Goal: Feedback & Contribution: Submit feedback/report problem

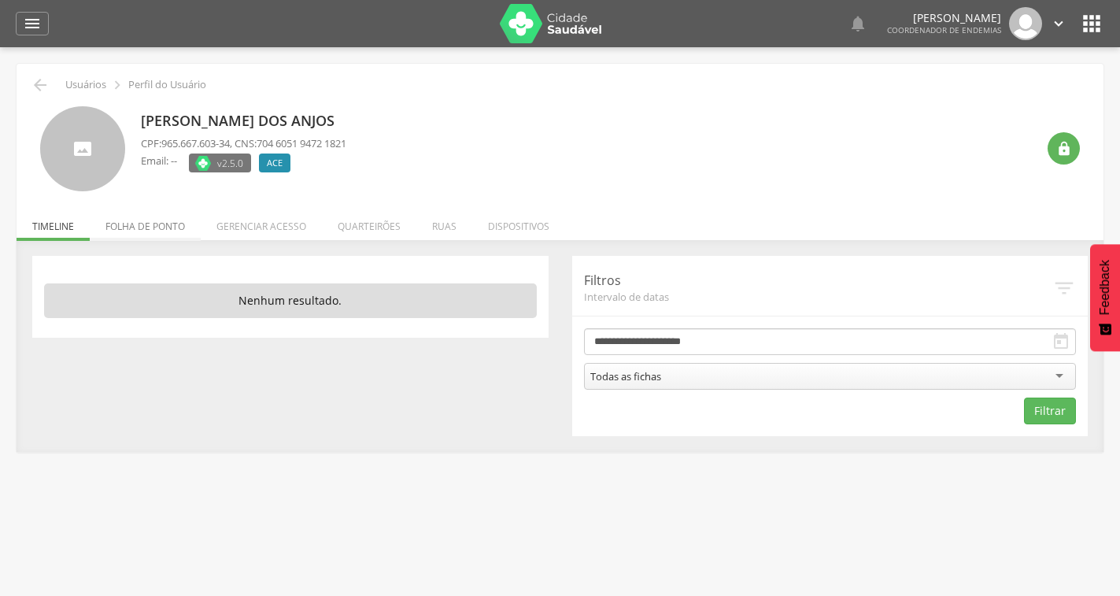
click at [169, 235] on li "Folha de ponto" at bounding box center [145, 222] width 111 height 37
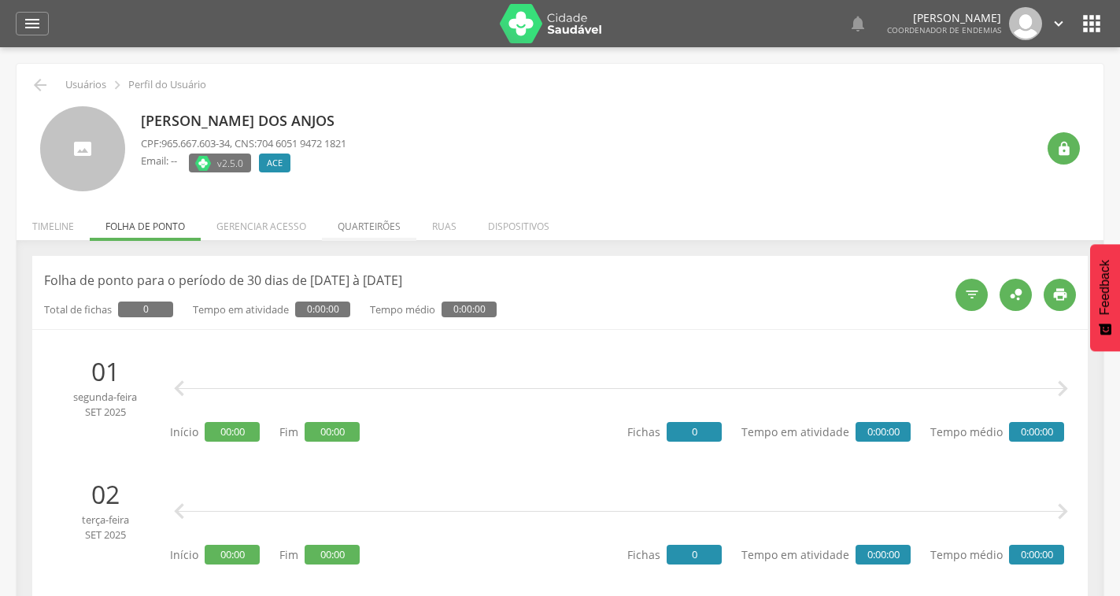
click at [346, 228] on li "Quarteirões" at bounding box center [369, 222] width 94 height 37
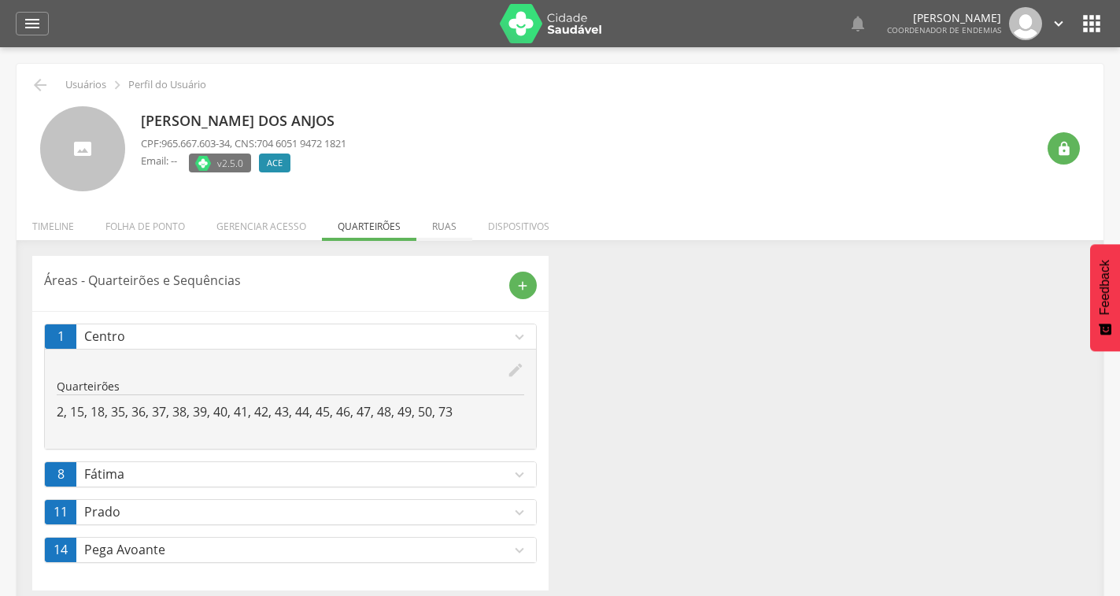
click at [452, 221] on li "Ruas" at bounding box center [445, 222] width 56 height 37
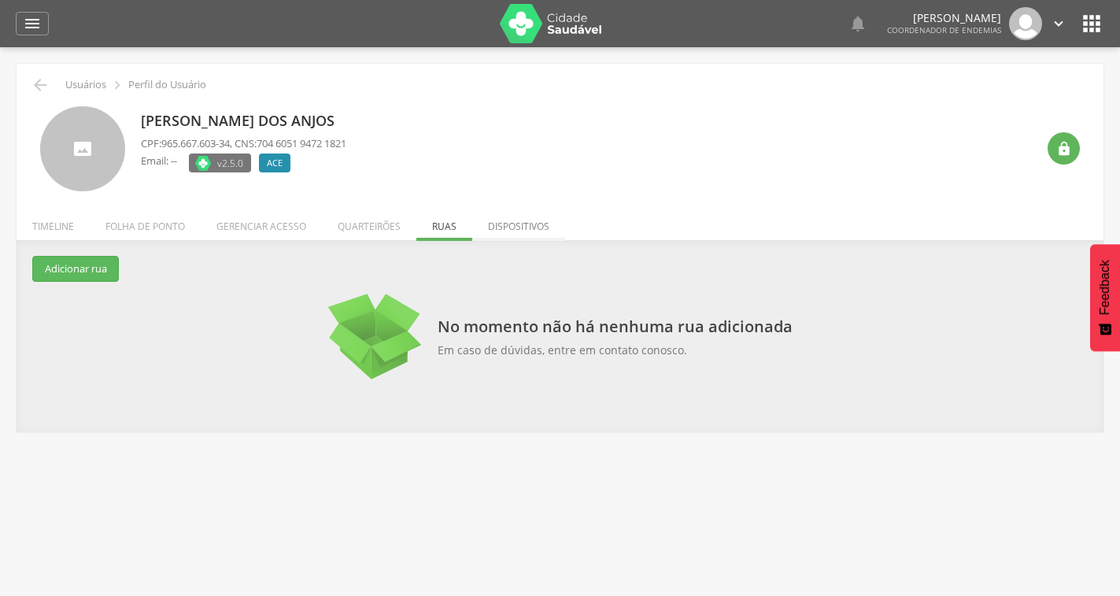
click at [528, 229] on li "Dispositivos" at bounding box center [518, 222] width 93 height 37
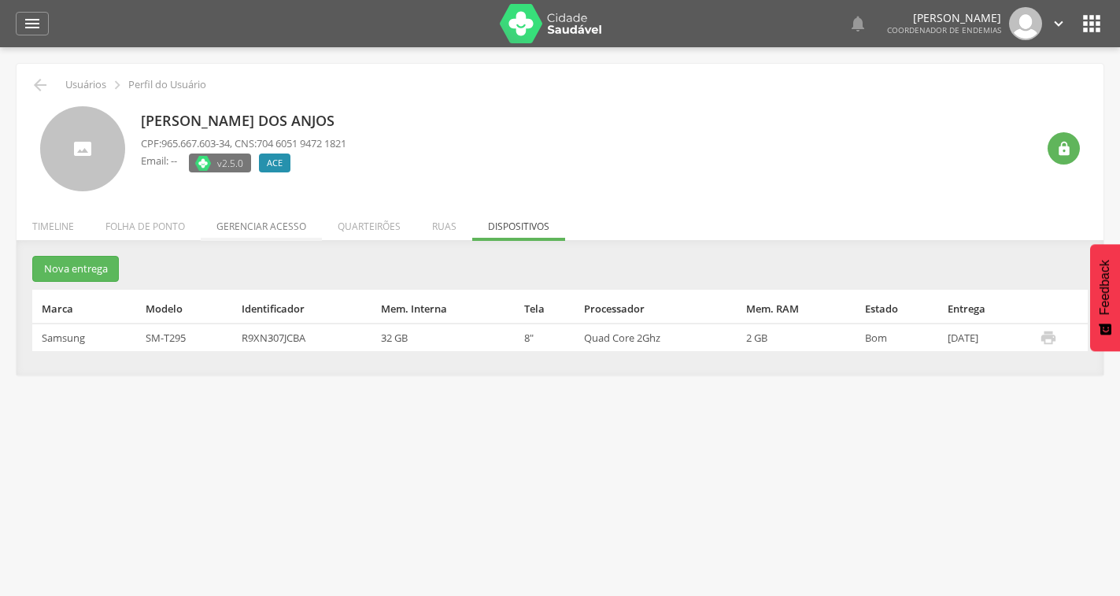
click at [311, 232] on li "Gerenciar acesso" at bounding box center [261, 222] width 121 height 37
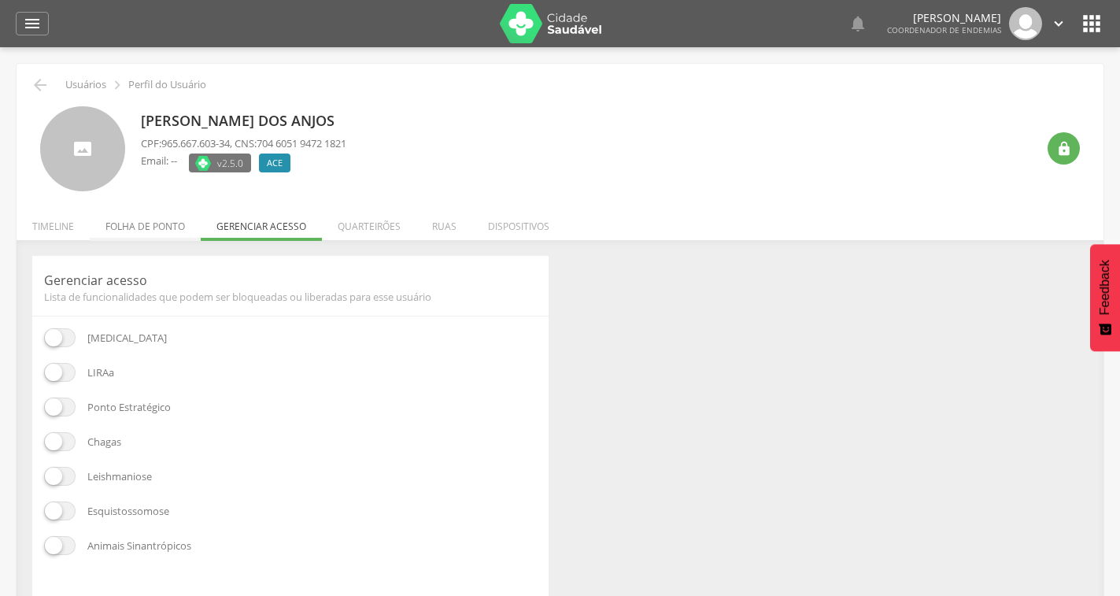
click at [188, 226] on li "Folha de ponto" at bounding box center [145, 222] width 111 height 37
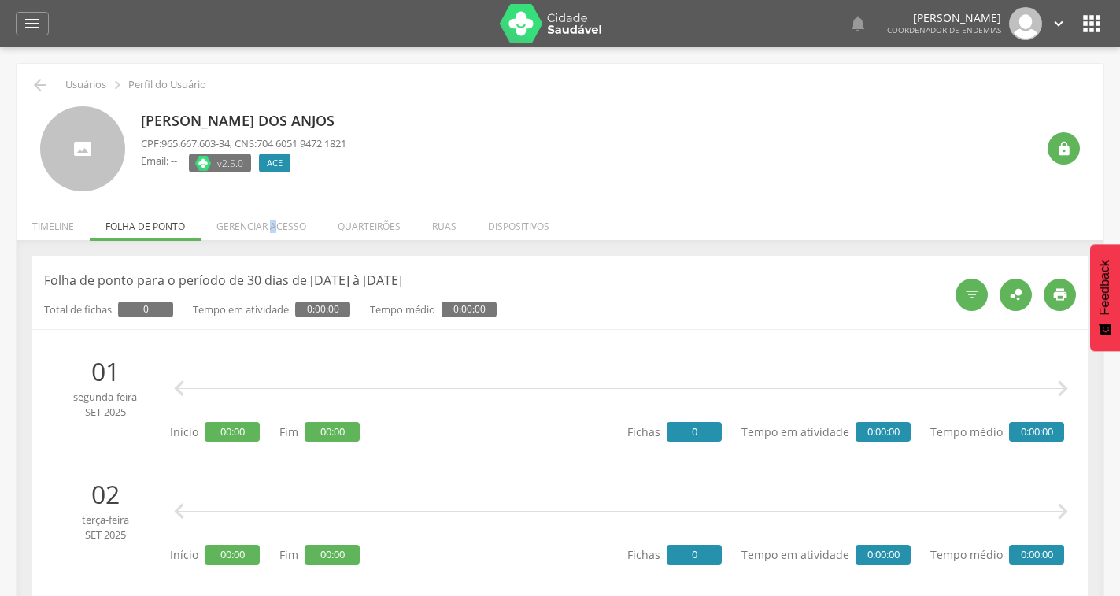
click at [273, 224] on li "Gerenciar acesso" at bounding box center [261, 222] width 121 height 37
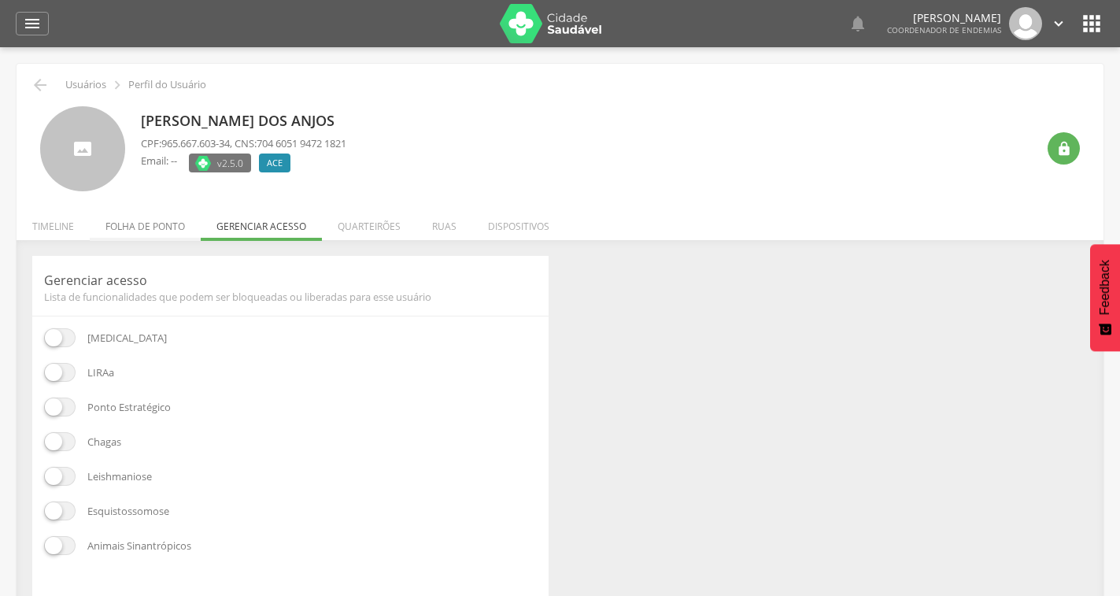
click at [180, 220] on li "Folha de ponto" at bounding box center [145, 222] width 111 height 37
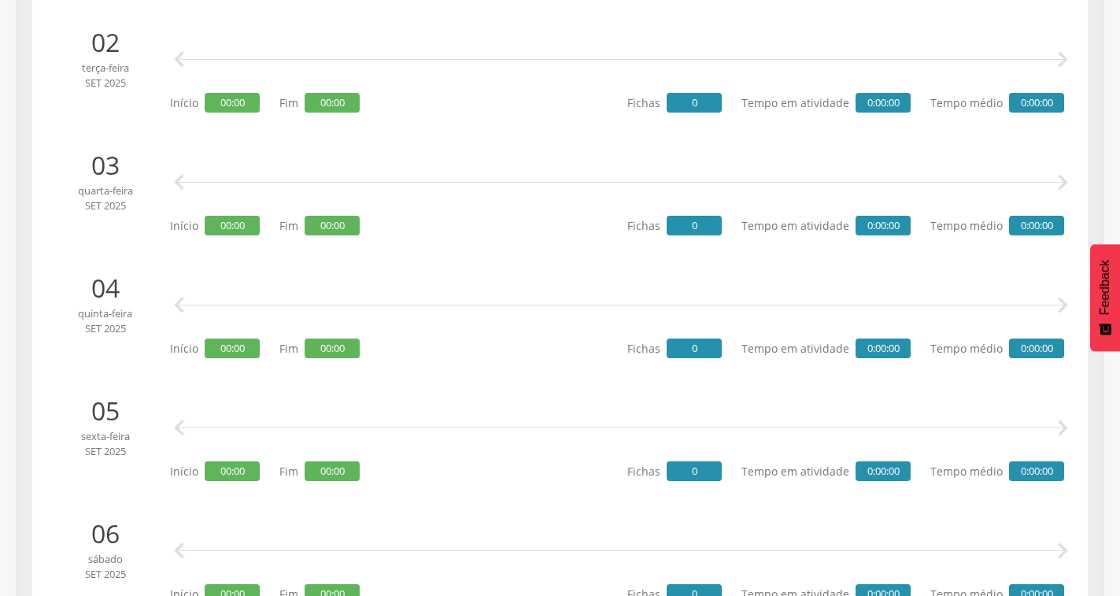
scroll to position [472, 0]
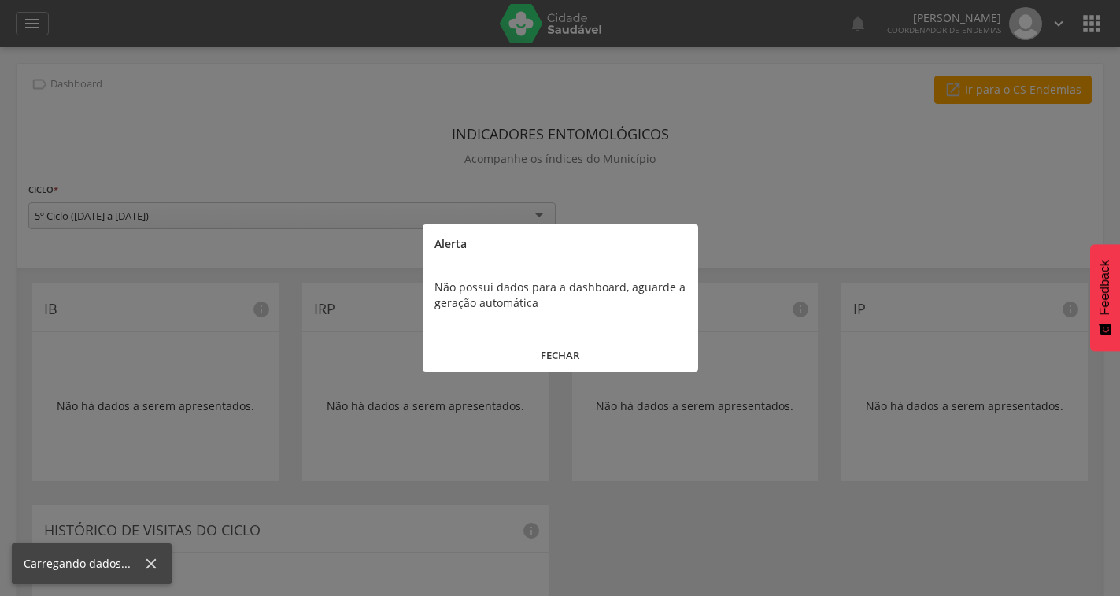
click at [33, 27] on div at bounding box center [560, 298] width 1120 height 596
click at [568, 357] on button "FECHAR" at bounding box center [561, 356] width 276 height 34
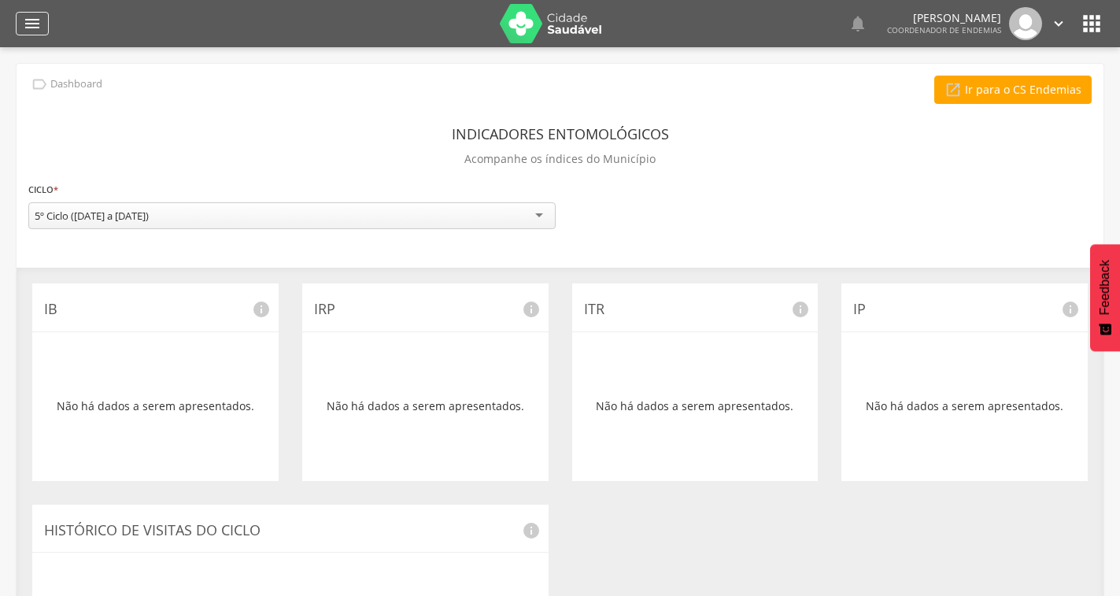
click at [42, 22] on div "" at bounding box center [32, 24] width 33 height 24
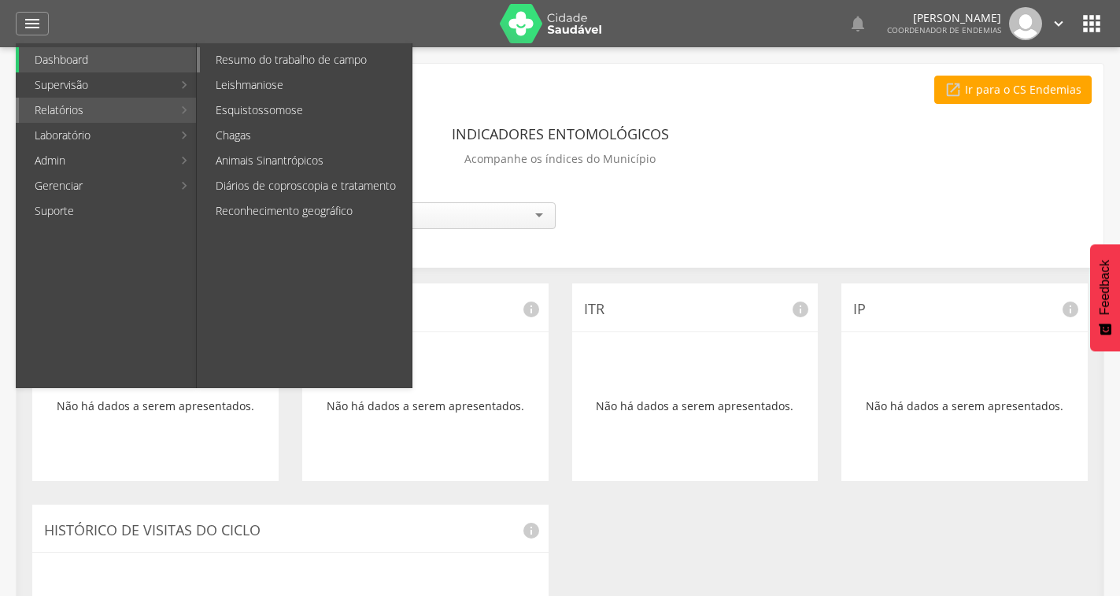
click at [294, 61] on link "Resumo do trabalho de campo" at bounding box center [306, 59] width 212 height 25
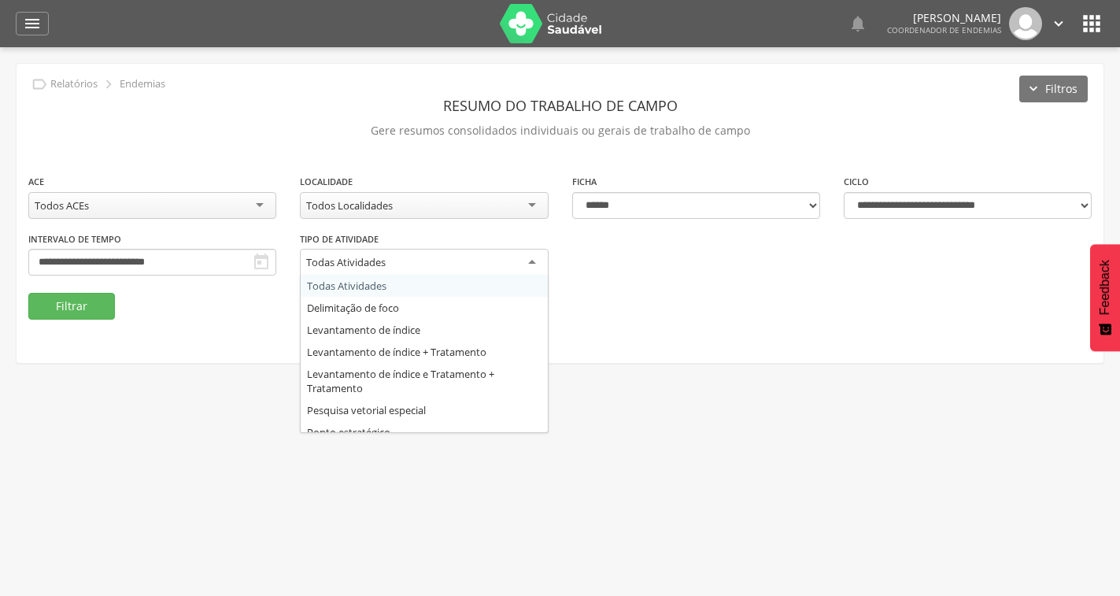
click at [475, 268] on div "Todas Atividades" at bounding box center [424, 263] width 248 height 28
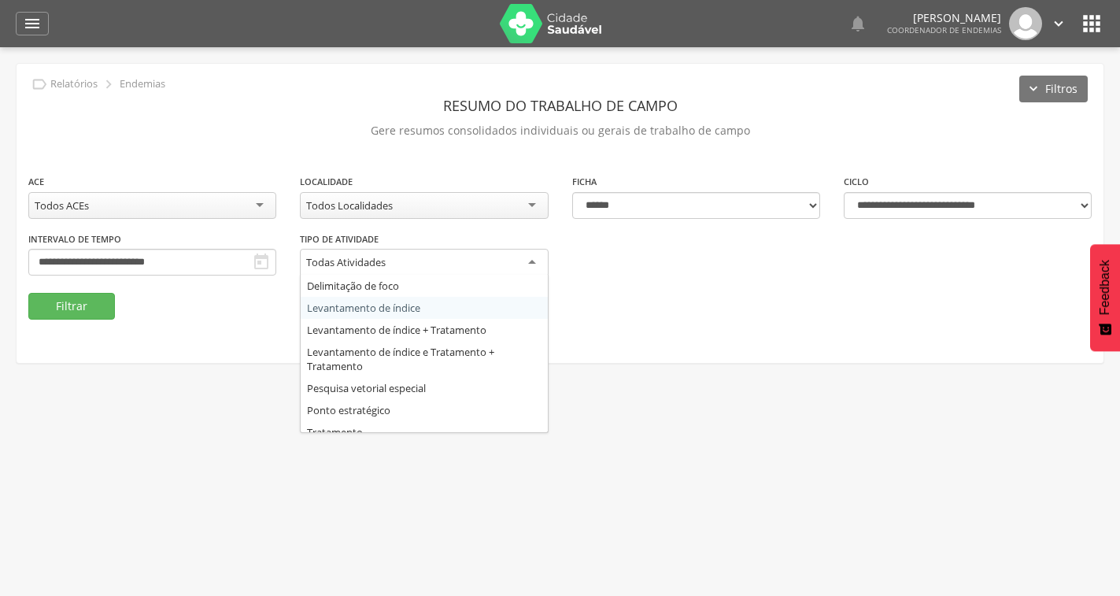
scroll to position [33, 0]
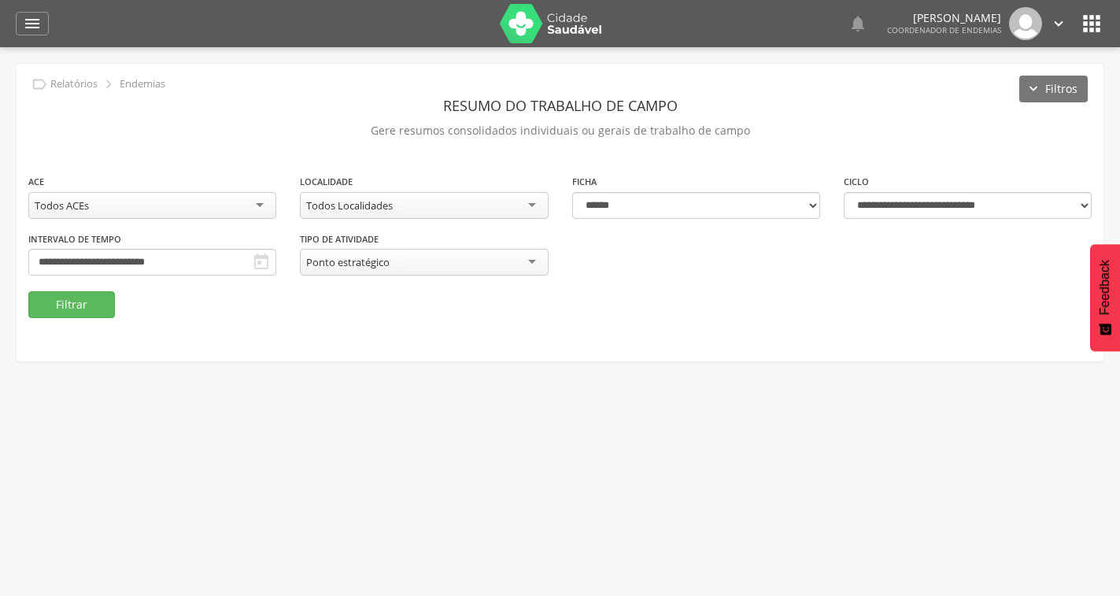
click at [427, 204] on div "Todos Localidades" at bounding box center [424, 205] width 248 height 27
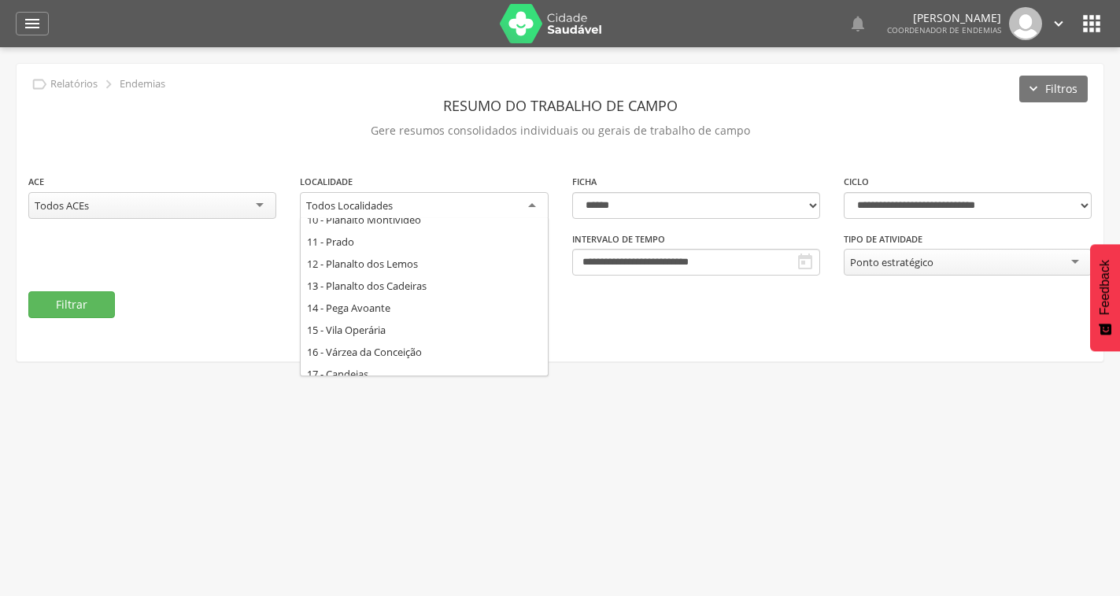
scroll to position [236, 0]
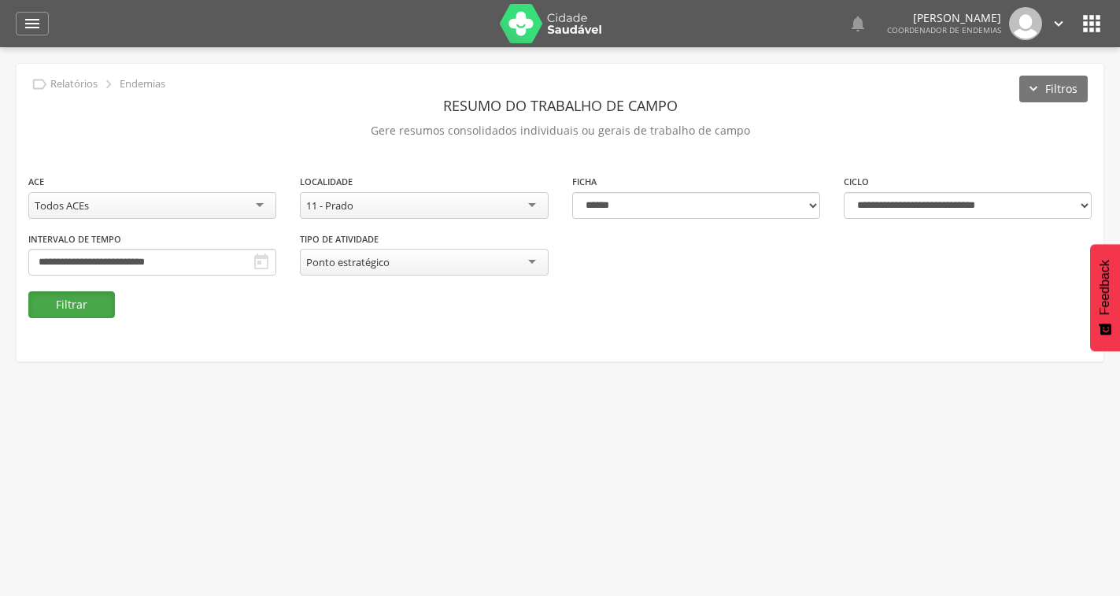
click at [82, 301] on button "Filtrar" at bounding box center [71, 304] width 87 height 27
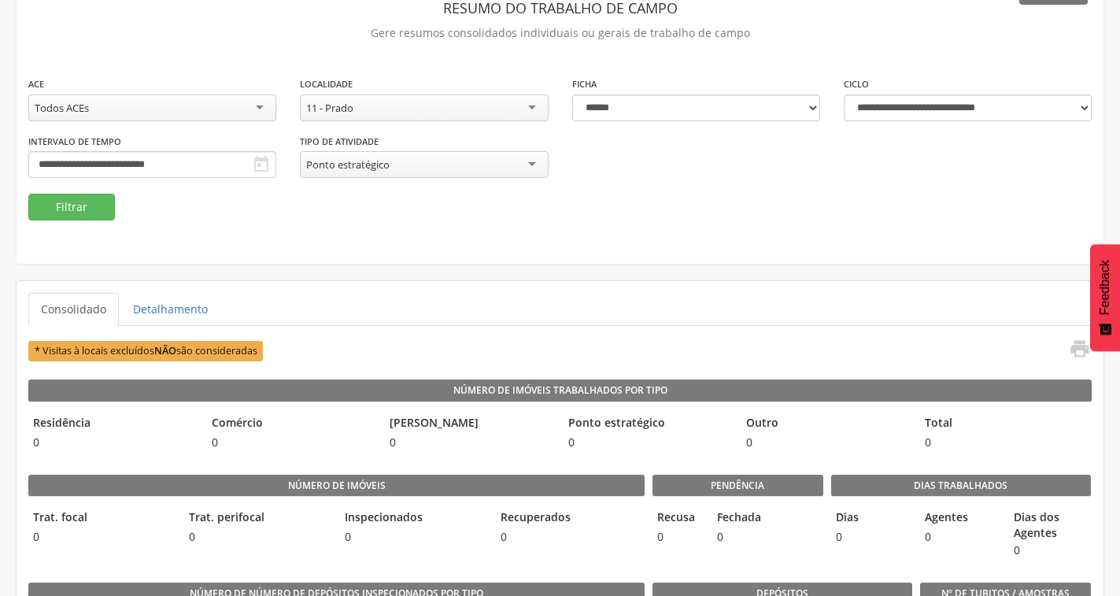
scroll to position [79, 0]
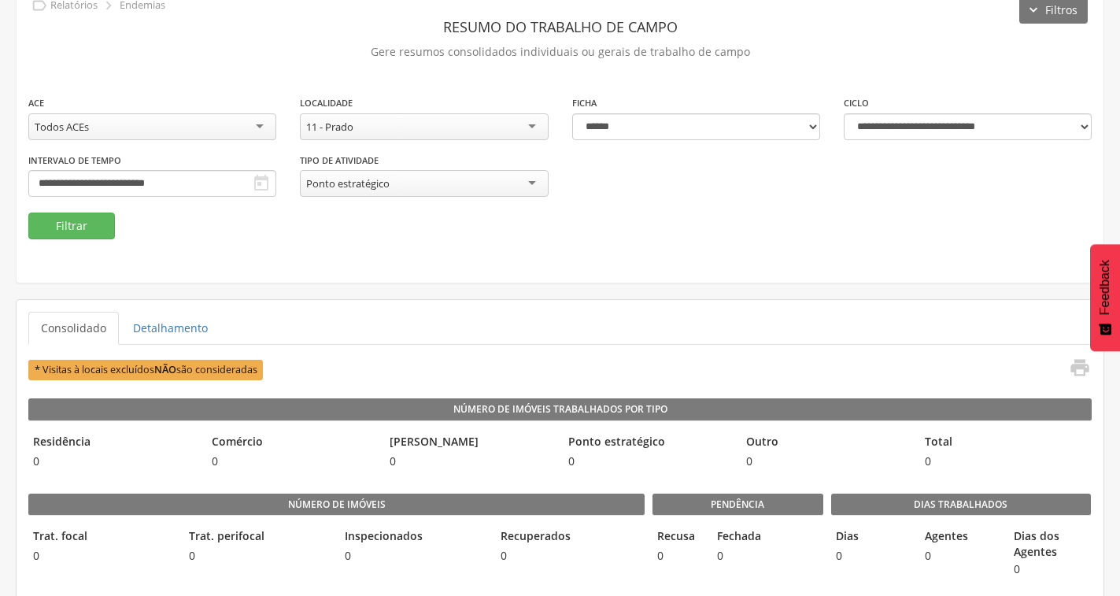
click at [257, 184] on icon "" at bounding box center [261, 183] width 19 height 19
click at [166, 182] on input "**********" at bounding box center [152, 183] width 248 height 27
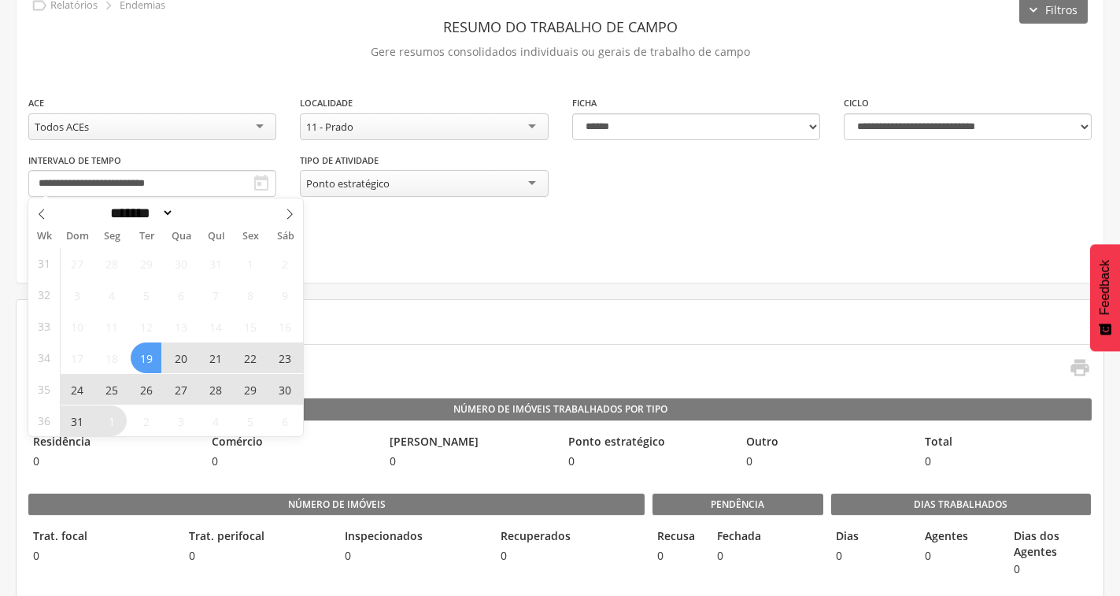
click at [113, 390] on span "25" at bounding box center [111, 389] width 31 height 31
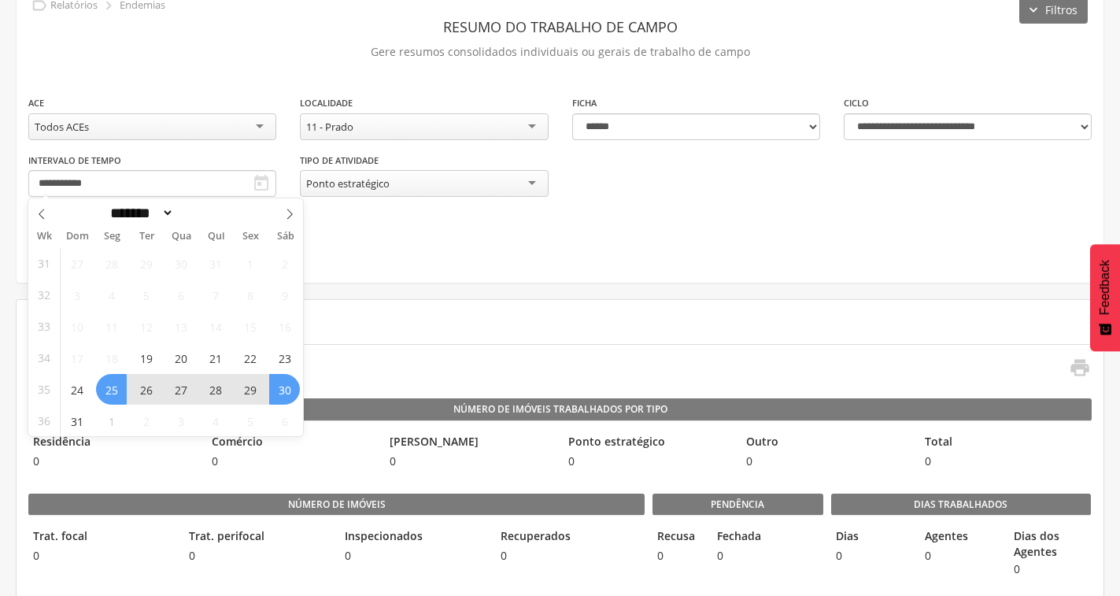
click at [285, 394] on span "30" at bounding box center [284, 389] width 31 height 31
type input "**********"
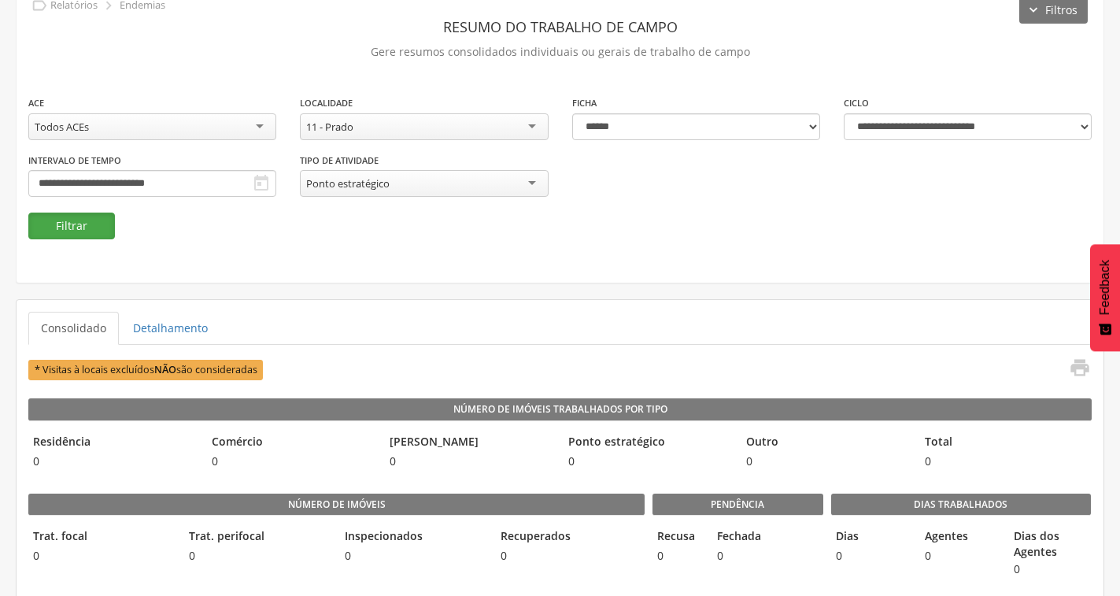
click at [104, 221] on button "Filtrar" at bounding box center [71, 226] width 87 height 27
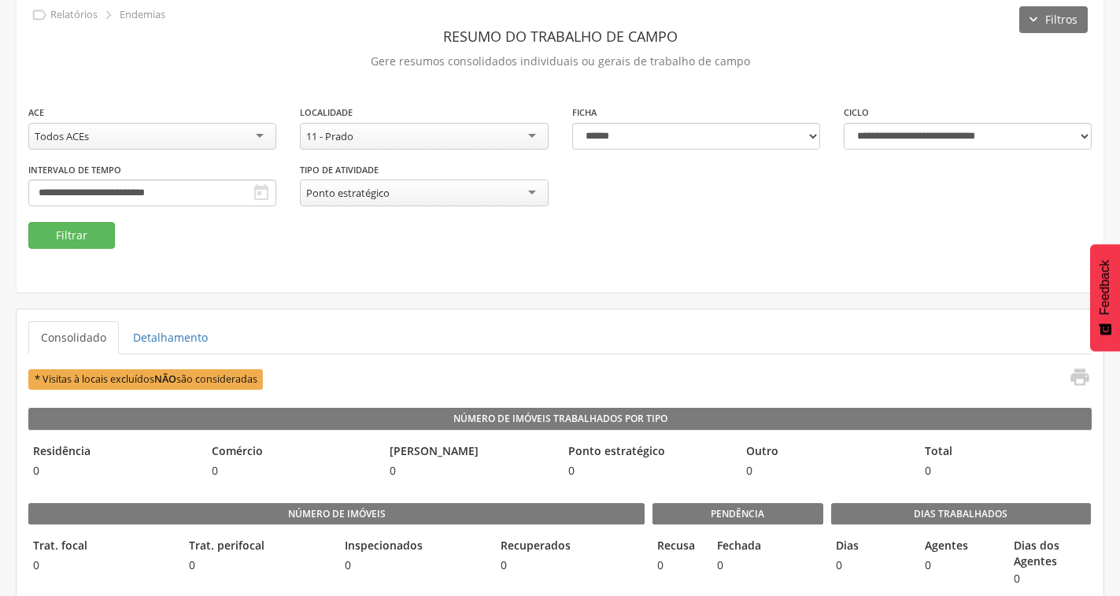
scroll to position [0, 0]
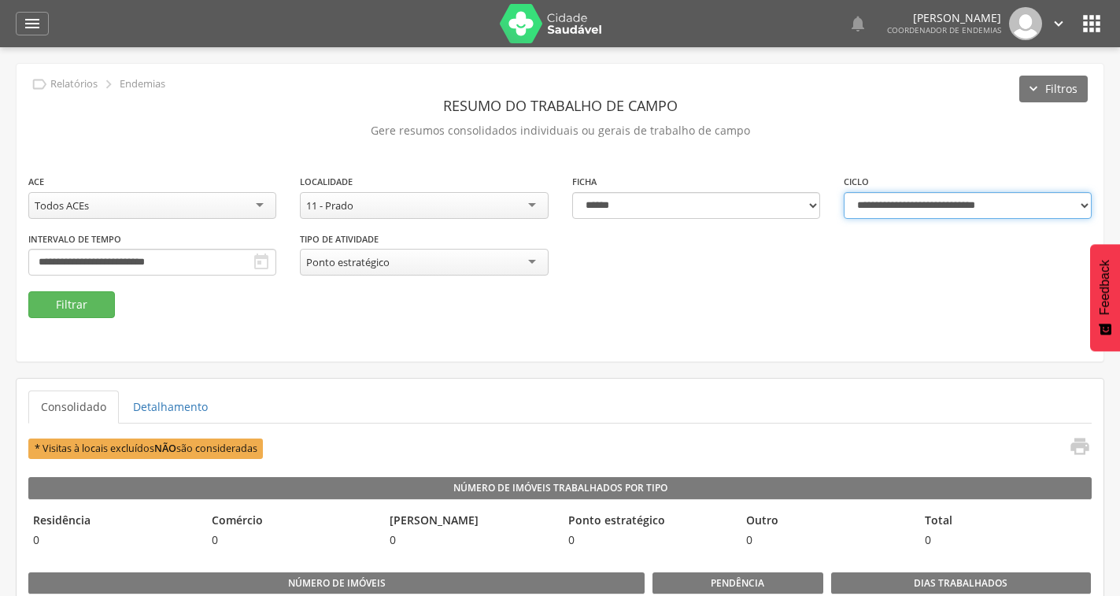
click at [942, 207] on select "**********" at bounding box center [968, 205] width 248 height 27
click at [1092, 205] on div "**********" at bounding box center [968, 201] width 272 height 57
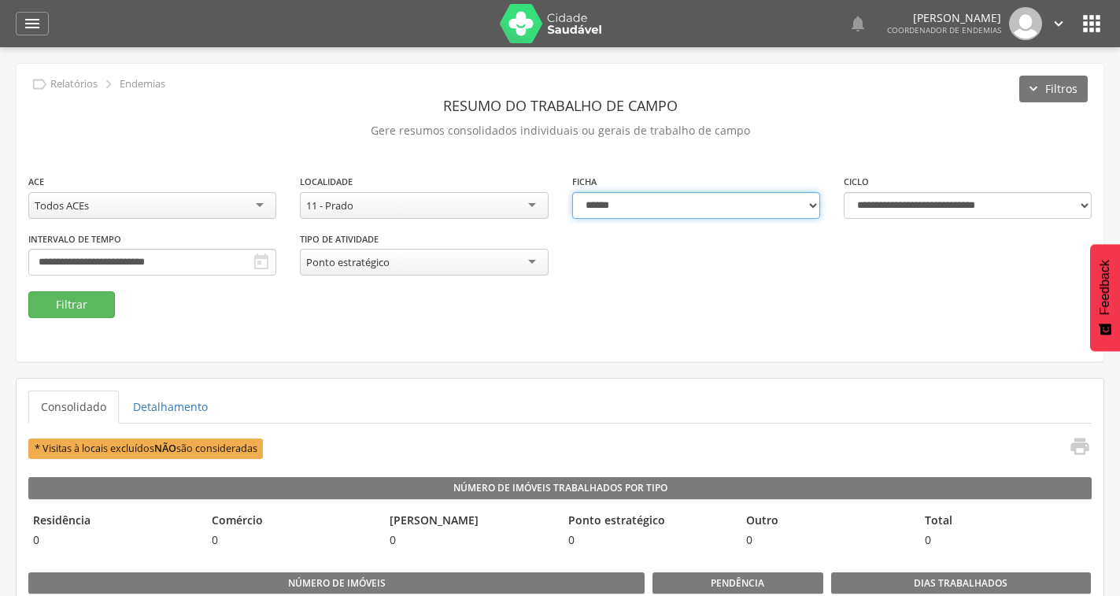
click at [729, 195] on select "**********" at bounding box center [696, 205] width 248 height 27
select select "*"
click at [572, 192] on select "**********" at bounding box center [696, 205] width 248 height 27
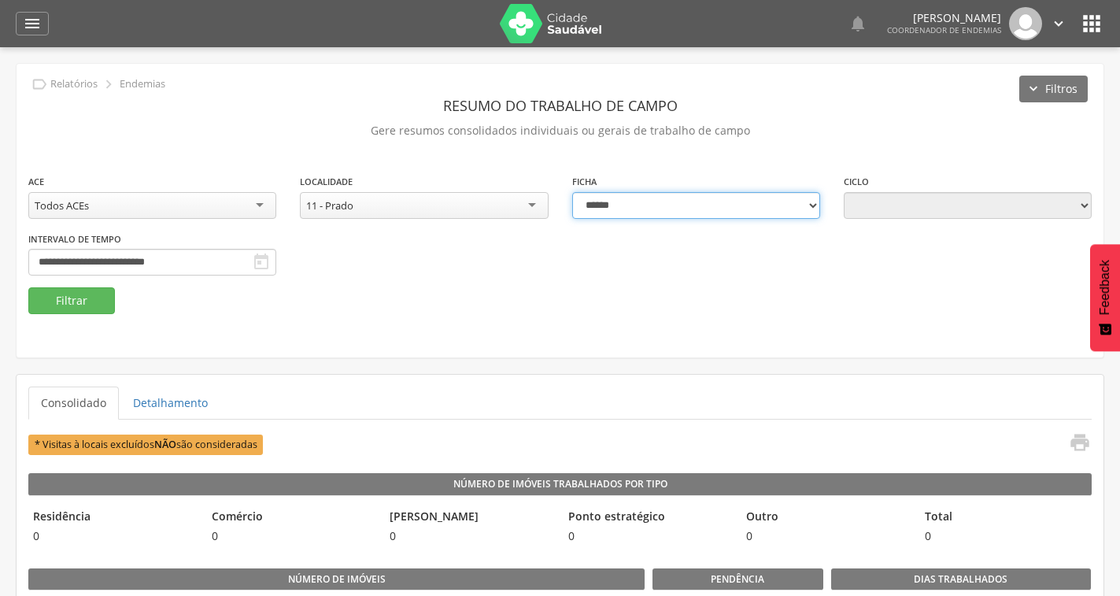
type input "**********"
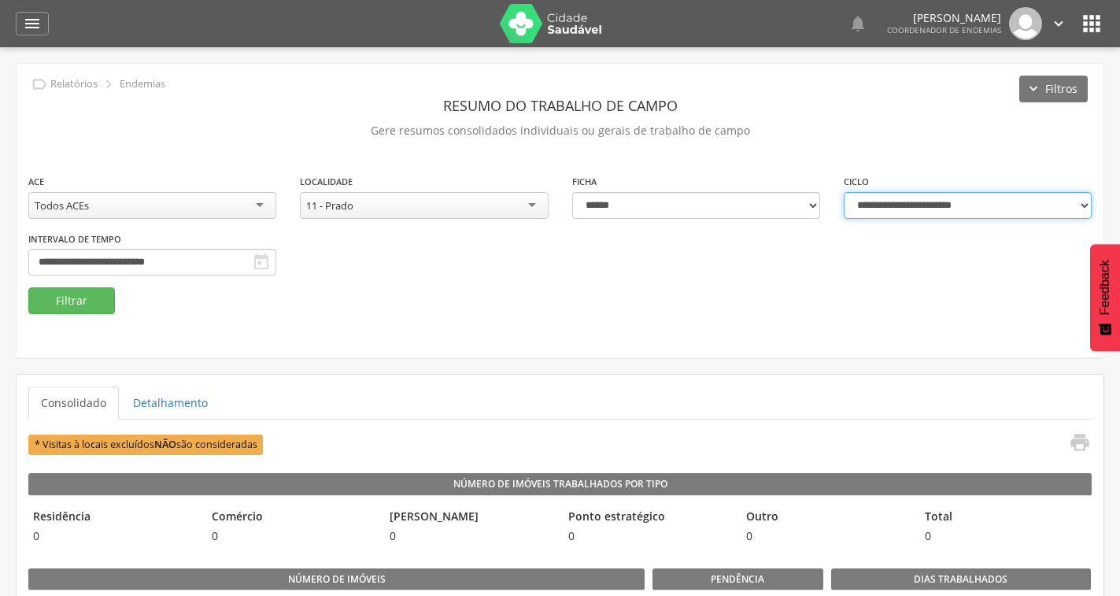
click at [1071, 199] on select "**********" at bounding box center [968, 205] width 248 height 27
click at [844, 192] on select "**********" at bounding box center [968, 205] width 248 height 27
click at [102, 307] on button "Filtrar" at bounding box center [71, 300] width 87 height 27
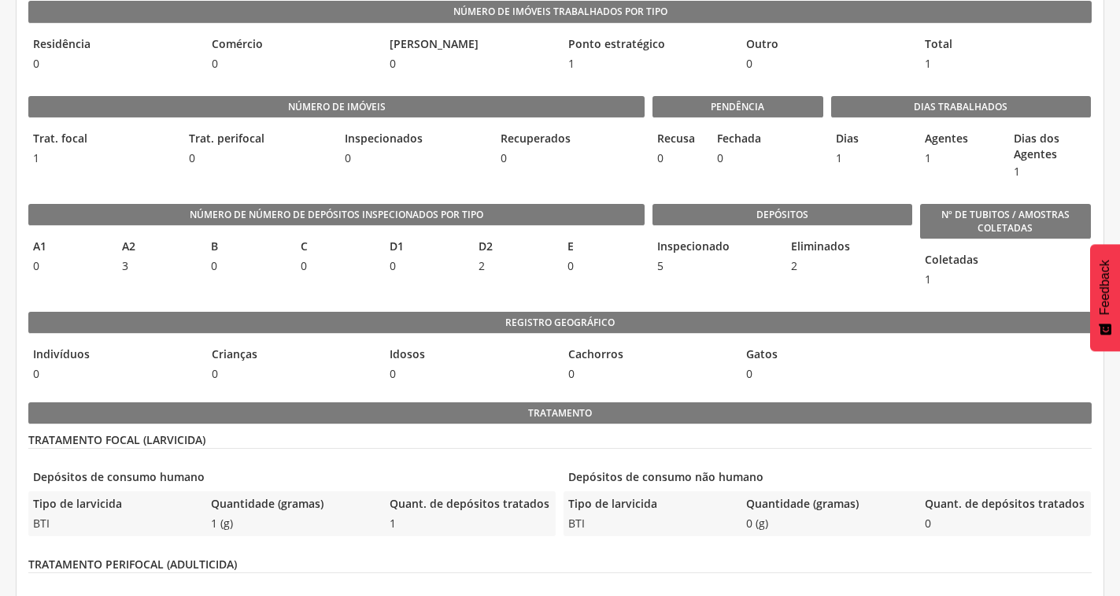
scroll to position [79, 0]
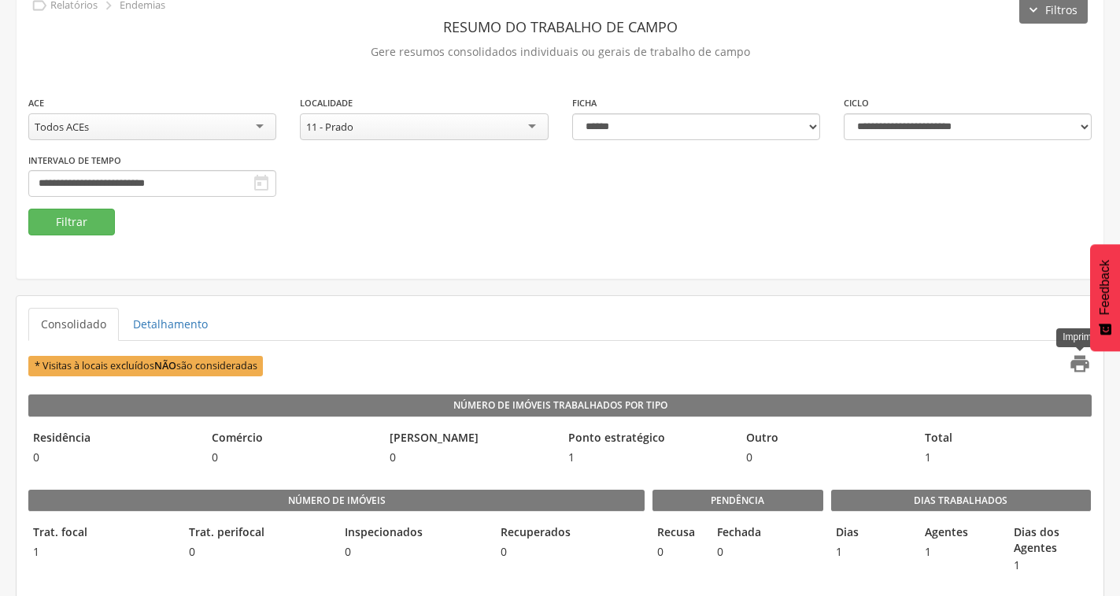
click at [1085, 362] on icon "" at bounding box center [1080, 364] width 22 height 22
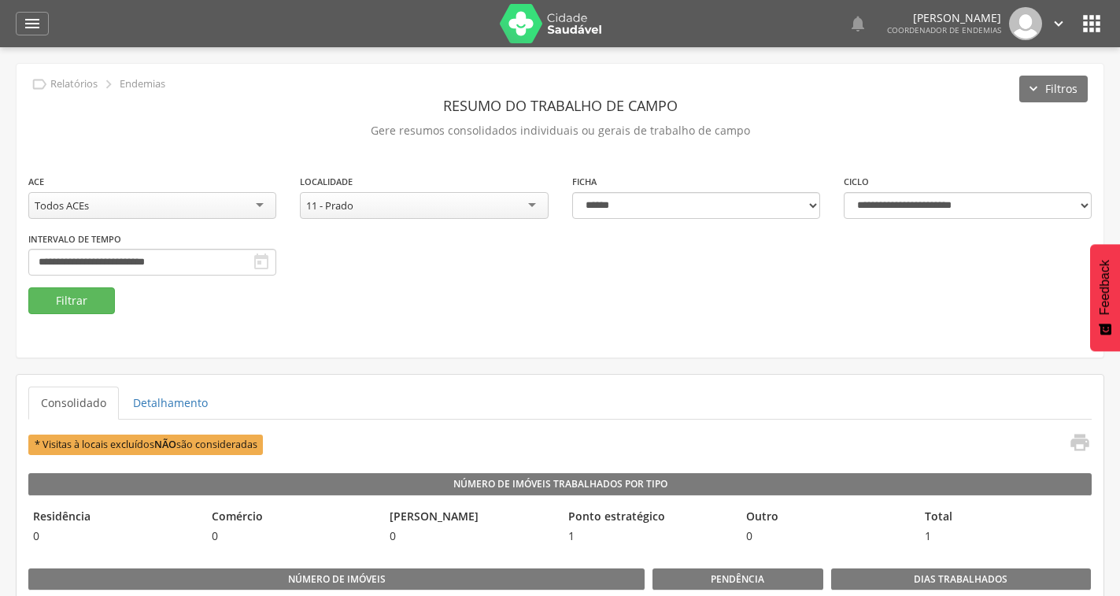
click at [1094, 31] on icon "" at bounding box center [1091, 23] width 25 height 25
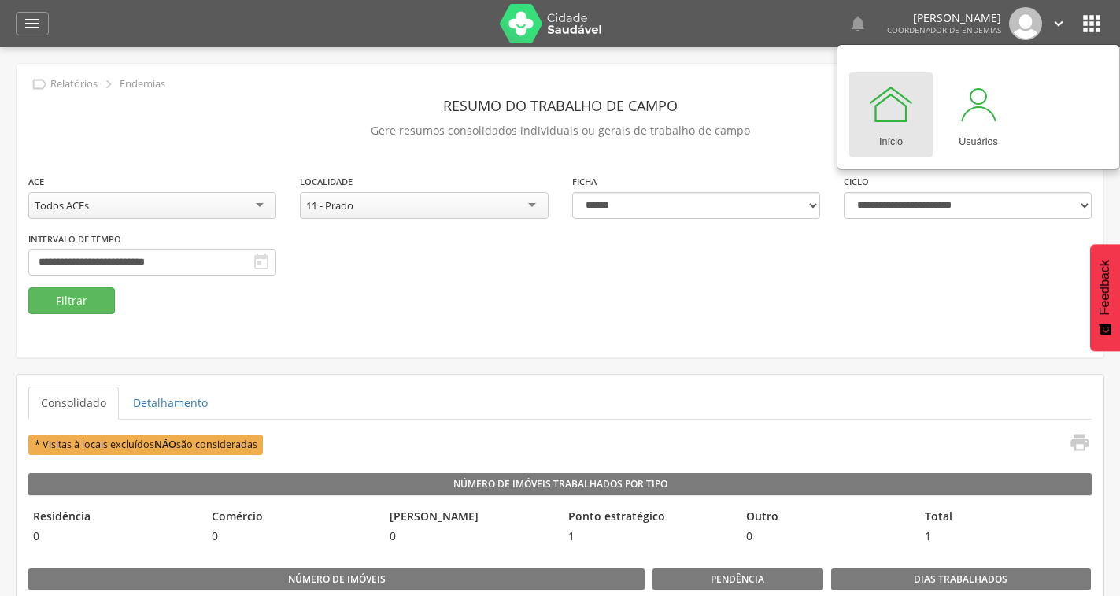
click at [291, 114] on header "Resumo do Trabalho de Campo" at bounding box center [560, 105] width 1064 height 28
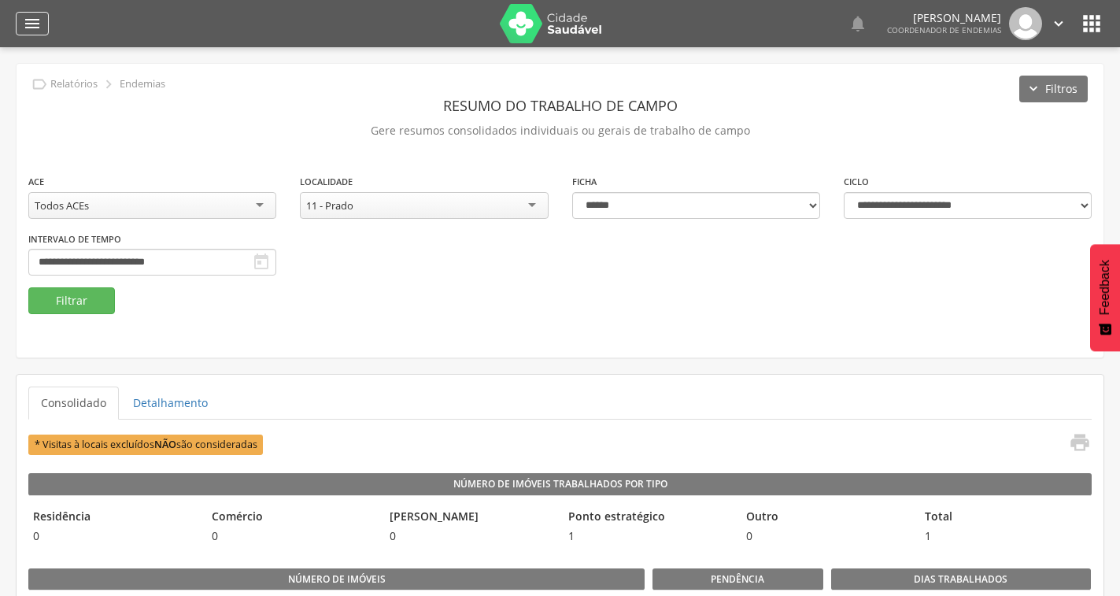
click at [34, 32] on icon "" at bounding box center [32, 23] width 19 height 19
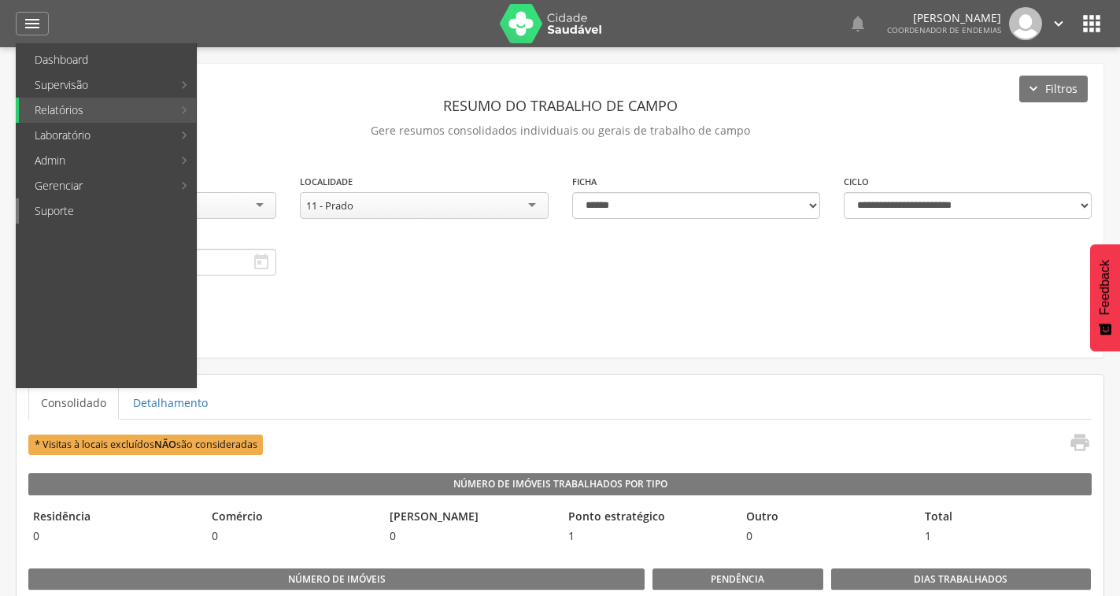
click at [77, 213] on link "Suporte" at bounding box center [107, 210] width 177 height 25
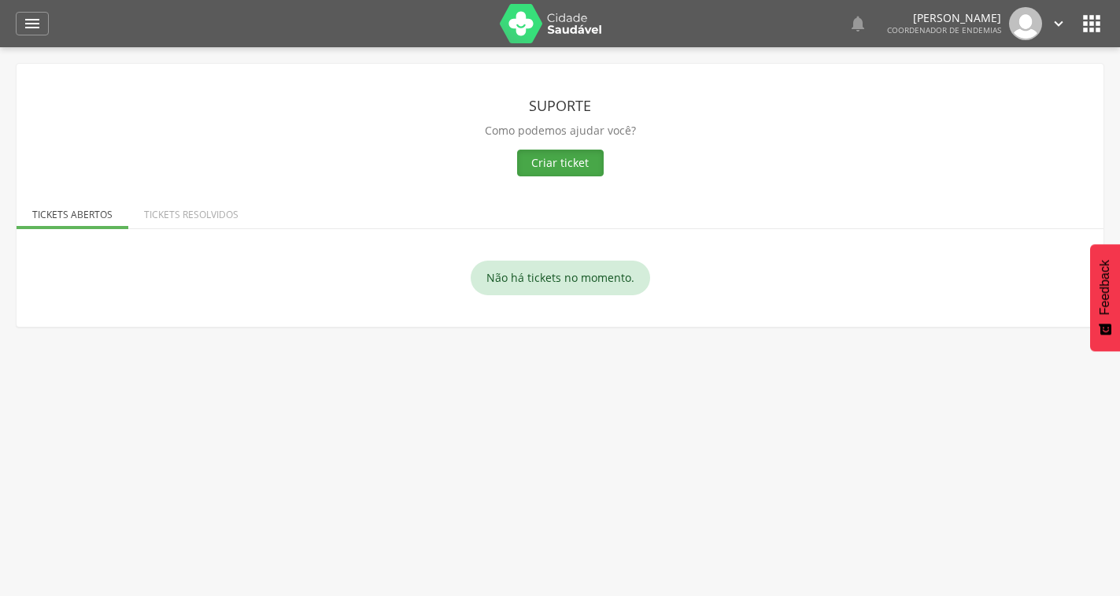
click at [545, 160] on button "Criar ticket" at bounding box center [560, 163] width 87 height 27
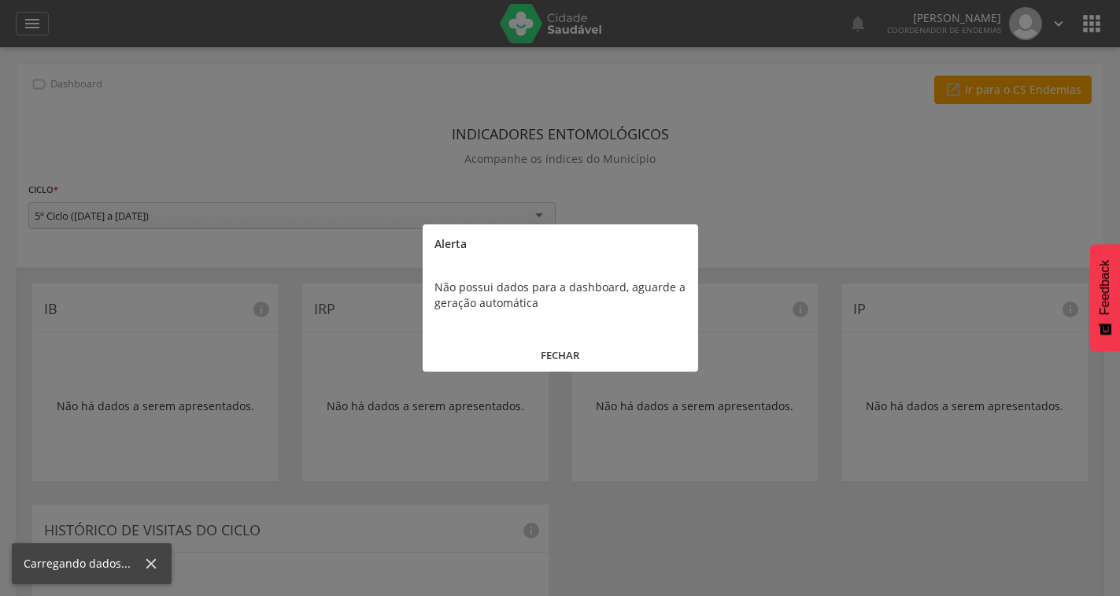
click at [554, 357] on button "FECHAR" at bounding box center [561, 356] width 276 height 34
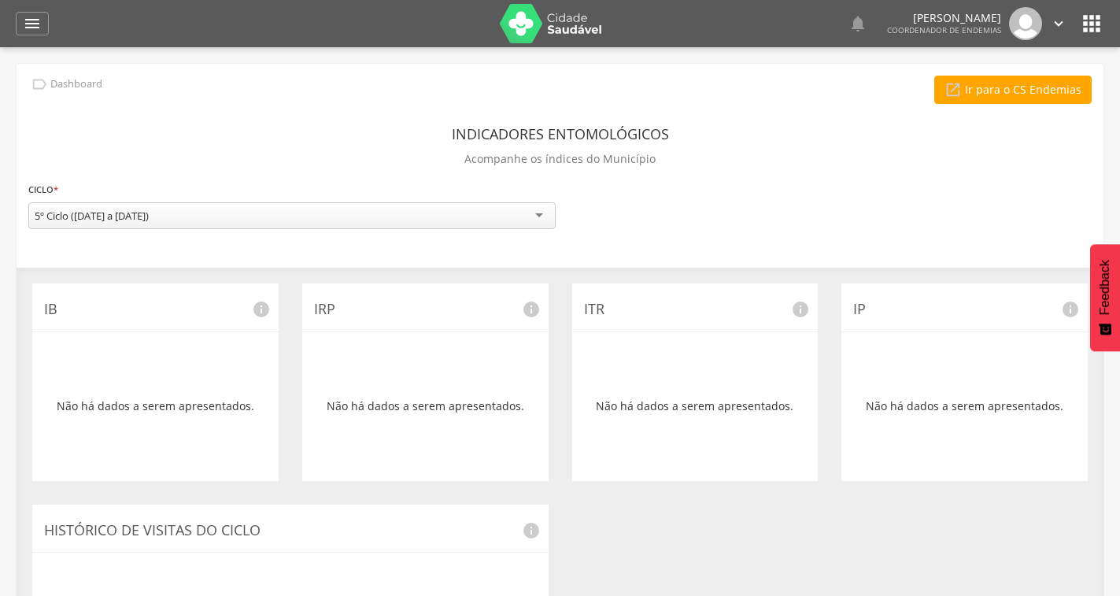
click at [37, 82] on icon "" at bounding box center [39, 84] width 17 height 17
click at [23, 27] on icon "" at bounding box center [32, 23] width 19 height 19
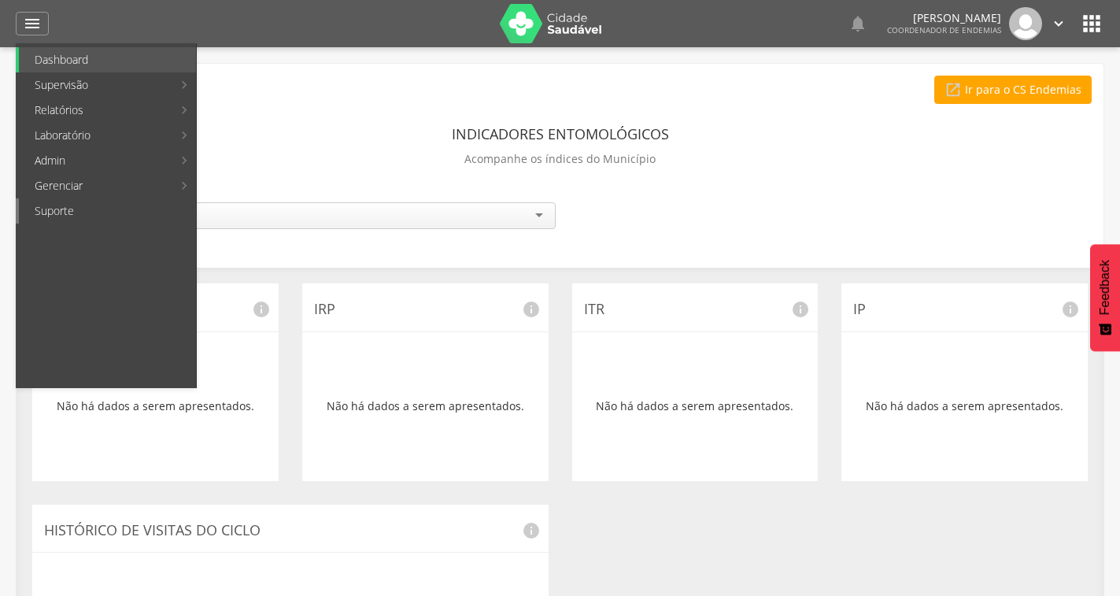
click at [132, 208] on link "Suporte" at bounding box center [107, 210] width 177 height 25
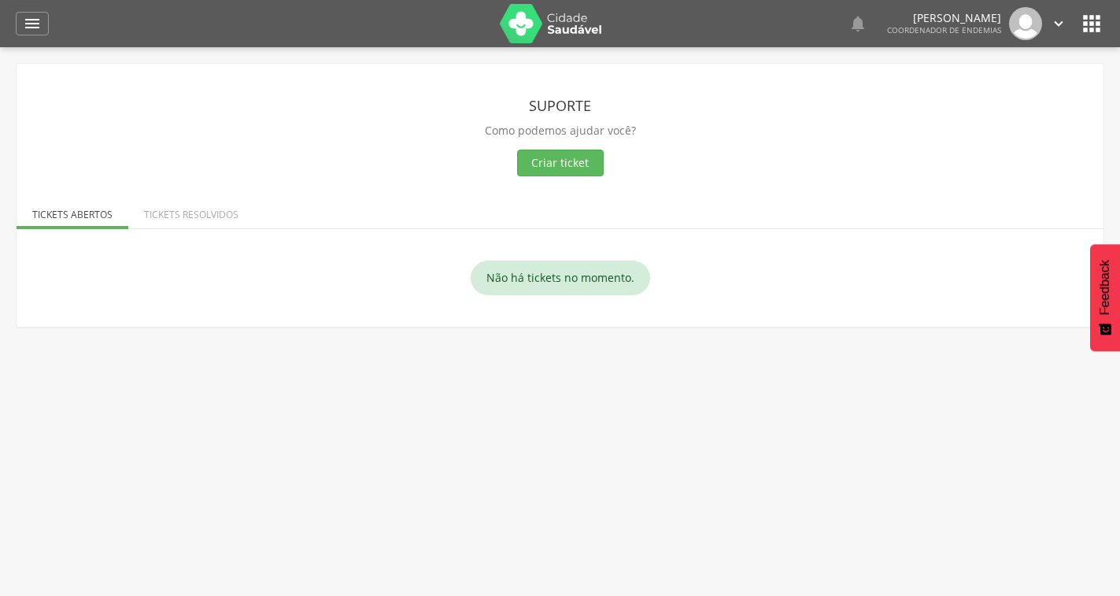
drag, startPoint x: 120, startPoint y: 251, endPoint x: 172, endPoint y: 251, distance: 52.8
click at [120, 251] on div "Não há tickets no momento." at bounding box center [560, 278] width 1056 height 66
click at [554, 163] on button "Criar ticket" at bounding box center [560, 163] width 87 height 27
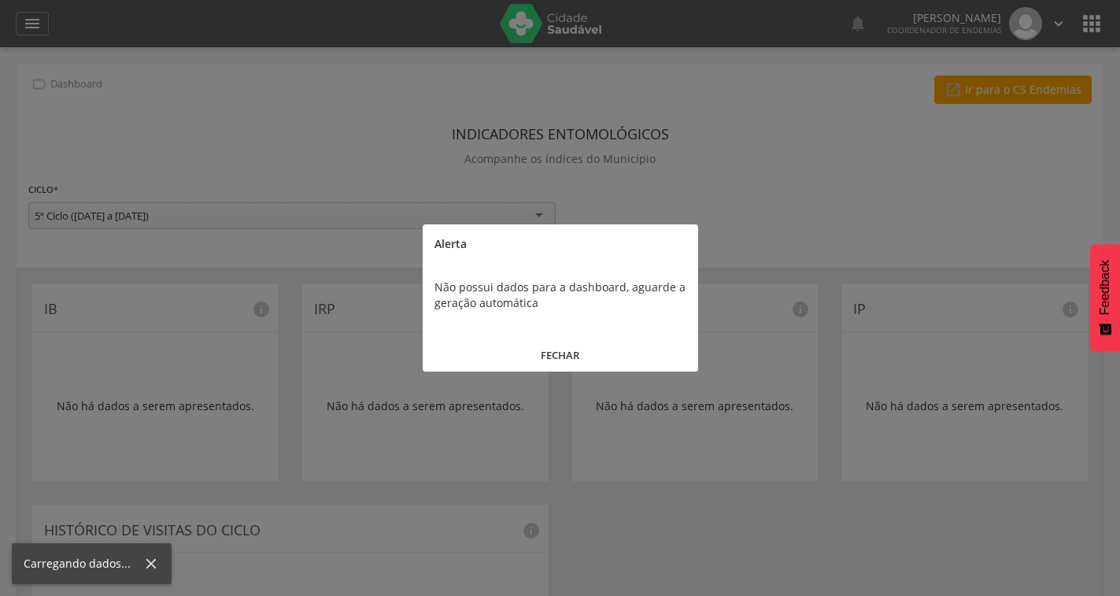
click at [539, 344] on button "FECHAR" at bounding box center [561, 356] width 276 height 34
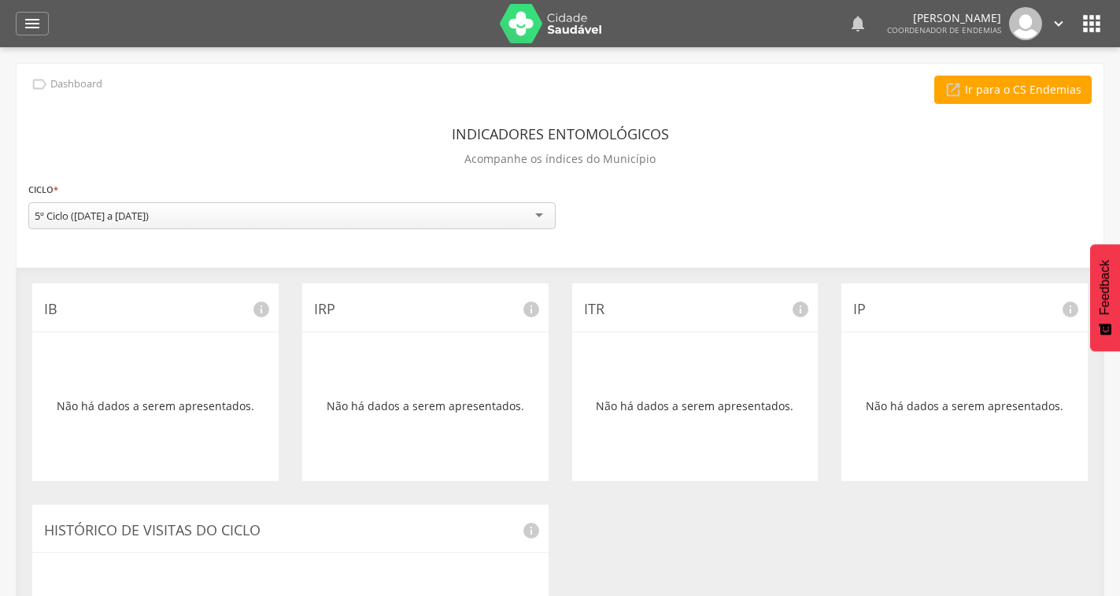
click at [849, 27] on icon "" at bounding box center [858, 23] width 19 height 19
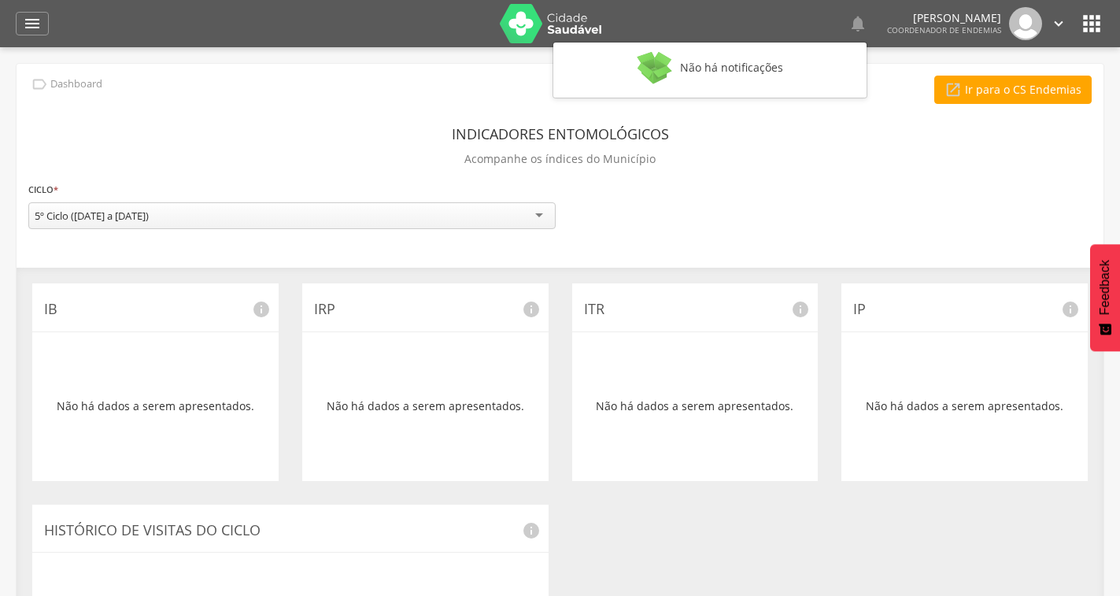
click at [846, 128] on div "Indicadores Entomológicos Acompanhe os índices do Município" at bounding box center [560, 149] width 1064 height 58
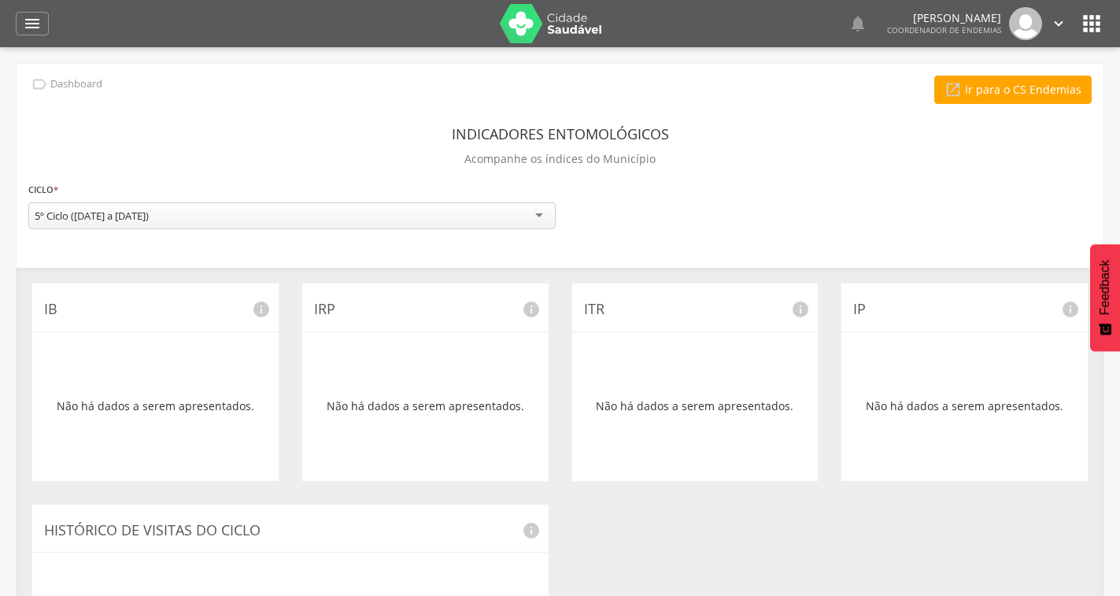
click at [1053, 26] on icon "" at bounding box center [1058, 23] width 17 height 17
click at [1027, 57] on link "Configurações" at bounding box center [1004, 56] width 124 height 20
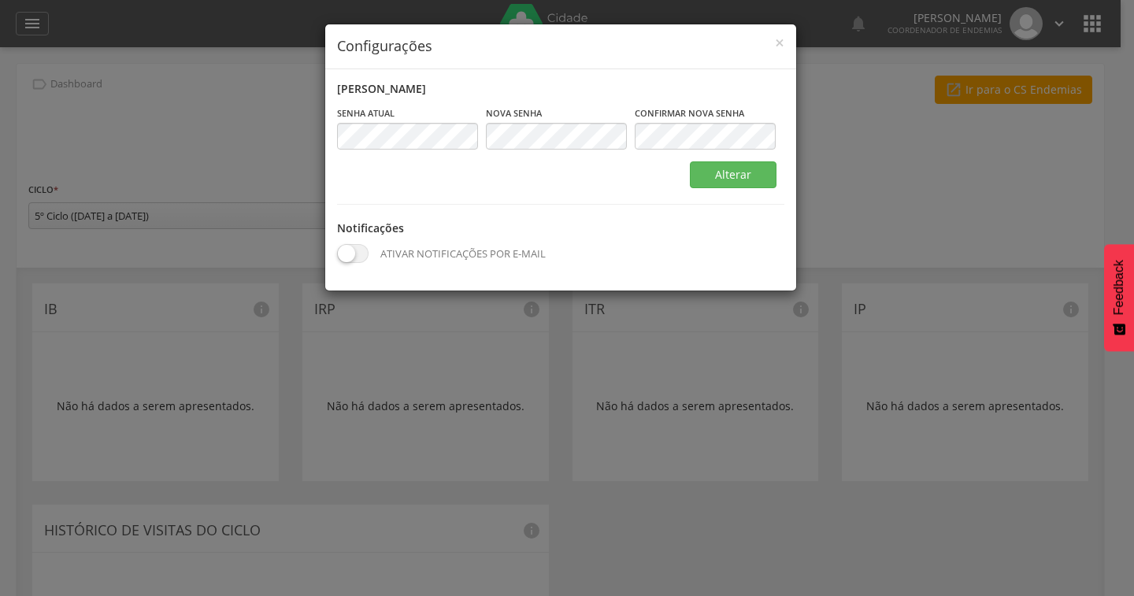
click at [850, 173] on div "× Configurações Alterar senha Senha atual Campo obrigatório Nova senha Campo ob…" at bounding box center [567, 298] width 1134 height 596
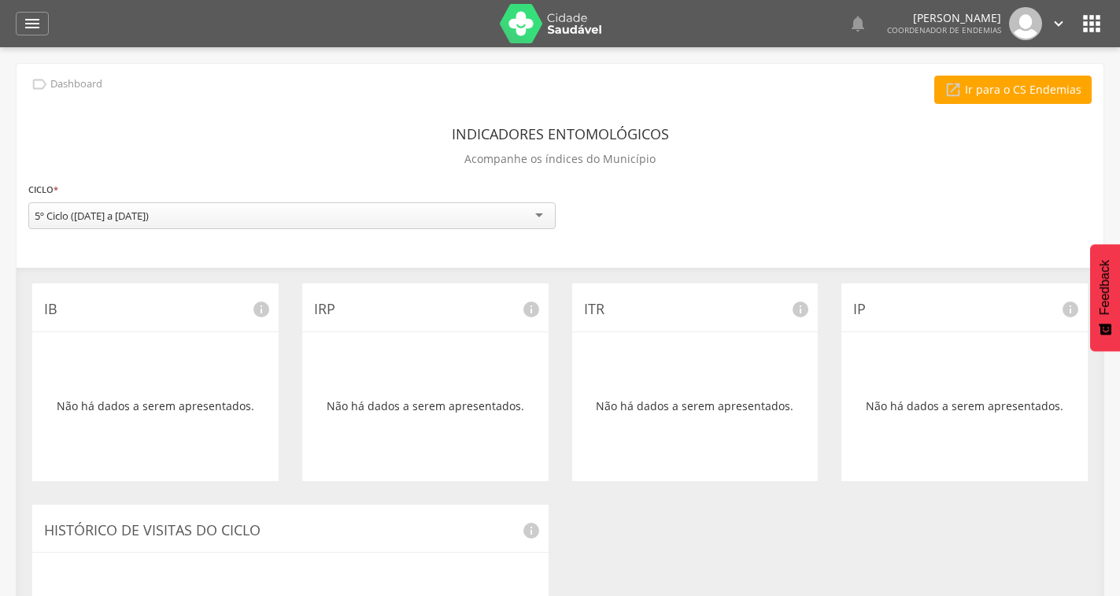
click at [65, 80] on p "Dashboard" at bounding box center [76, 84] width 52 height 13
click at [24, 8] on div " Dashboard Supervisão Ranking Aplicativo desatualizado Última sincronização Ma…" at bounding box center [560, 23] width 1089 height 47
click at [1096, 27] on icon "" at bounding box center [1091, 23] width 25 height 25
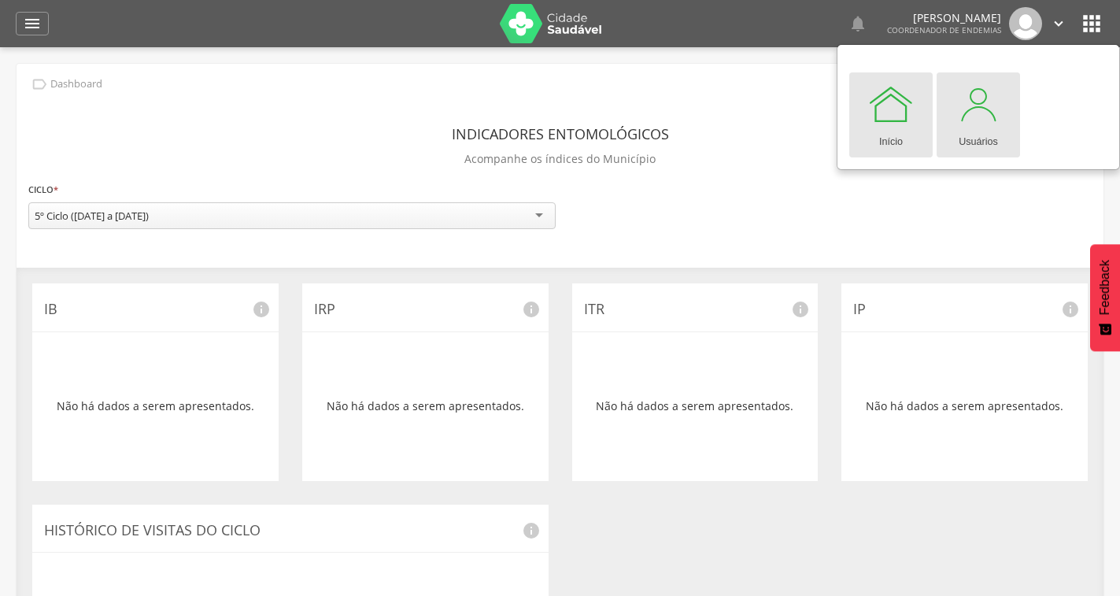
click at [987, 129] on div "Usuários" at bounding box center [978, 139] width 39 height 22
